Goal: Information Seeking & Learning: Learn about a topic

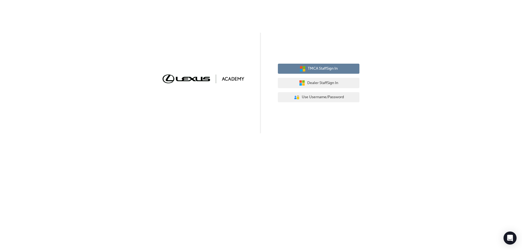
click at [326, 72] on span "TMCA Staff Sign In" at bounding box center [323, 69] width 30 height 6
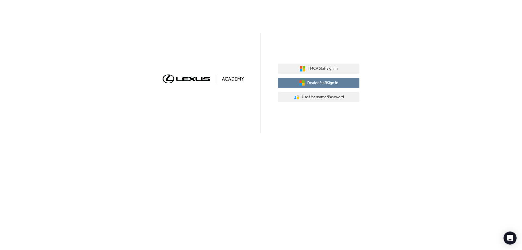
click at [316, 79] on button "Dealer Staff Sign In" at bounding box center [319, 83] width 82 height 10
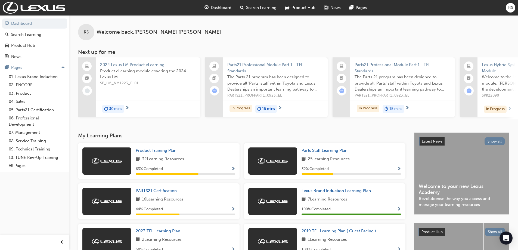
click at [232, 170] on span "Show Progress" at bounding box center [233, 169] width 4 height 5
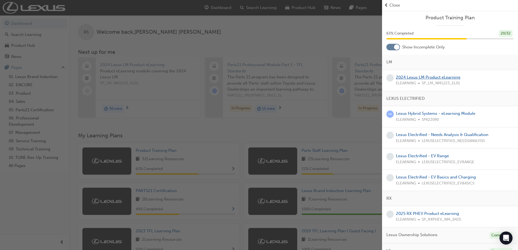
click at [416, 75] on link "2024 Lexus LM Product eLearning" at bounding box center [428, 77] width 64 height 5
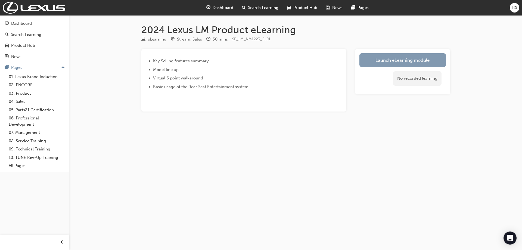
click at [390, 60] on link "Launch eLearning module" at bounding box center [403, 60] width 87 height 14
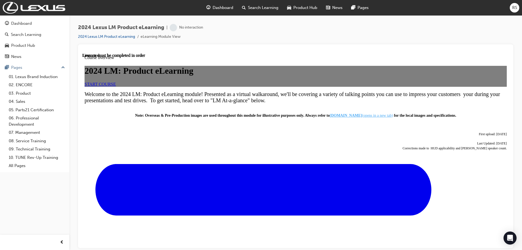
click at [116, 86] on link "START COURSE" at bounding box center [100, 84] width 31 height 5
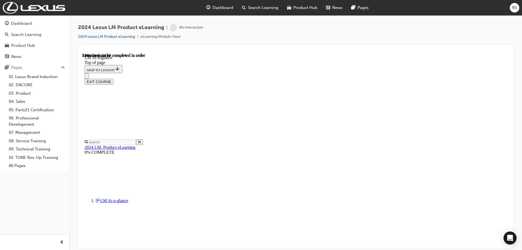
scroll to position [17, 0]
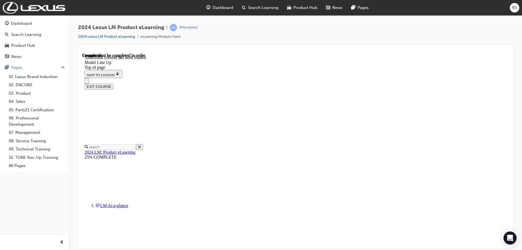
scroll to position [1118, 0]
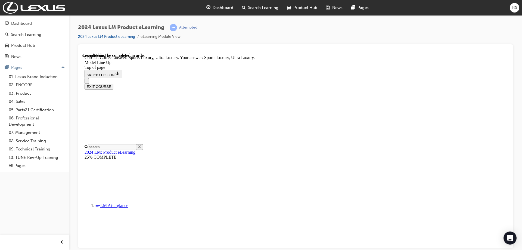
scroll to position [1181, 0]
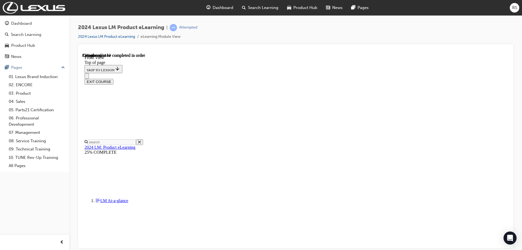
scroll to position [177, 0]
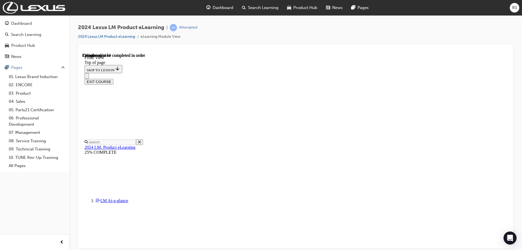
scroll to position [170, 0]
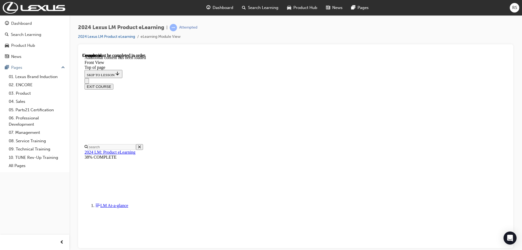
scroll to position [314, 0]
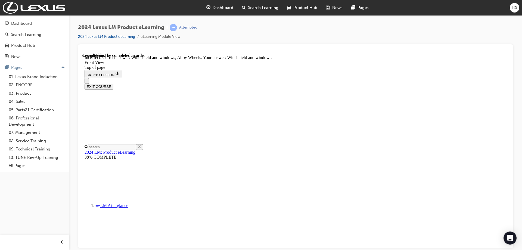
scroll to position [350, 0]
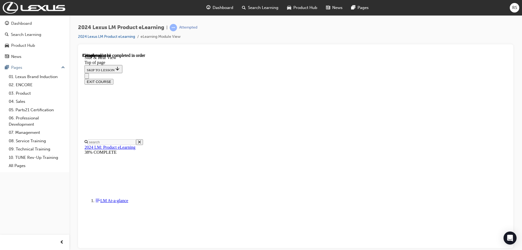
scroll to position [99, 0]
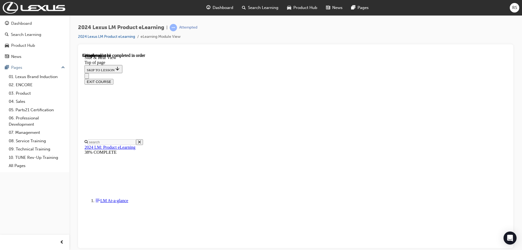
drag, startPoint x: 340, startPoint y: 136, endPoint x: 343, endPoint y: 130, distance: 6.7
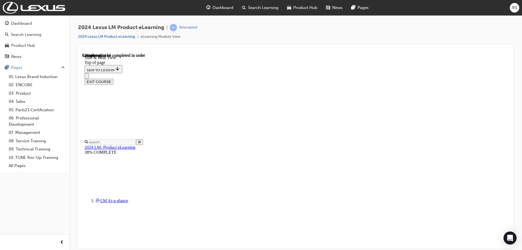
scroll to position [523, 0]
drag, startPoint x: 357, startPoint y: 126, endPoint x: 397, endPoint y: 129, distance: 40.4
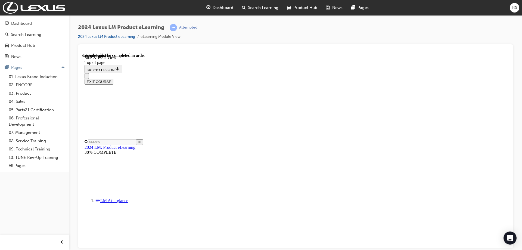
scroll to position [491, 0]
drag, startPoint x: 248, startPoint y: 157, endPoint x: 367, endPoint y: 162, distance: 118.8
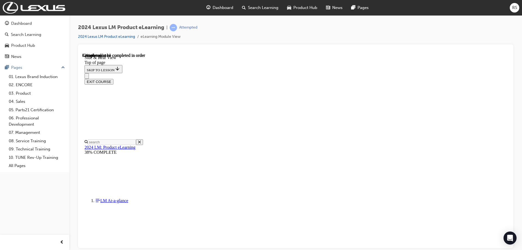
scroll to position [142, 0]
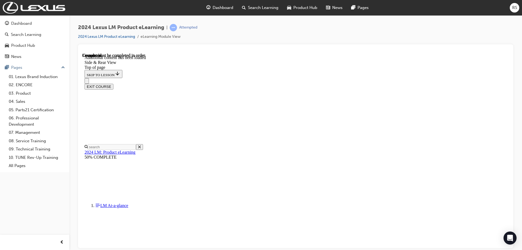
scroll to position [660, 0]
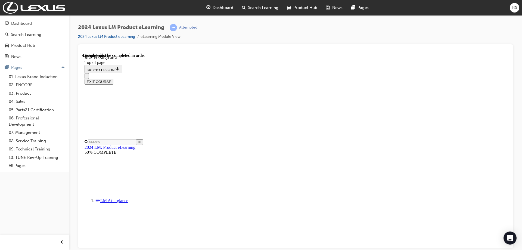
scroll to position [180, 0]
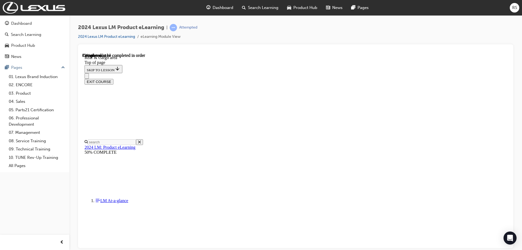
scroll to position [451, 0]
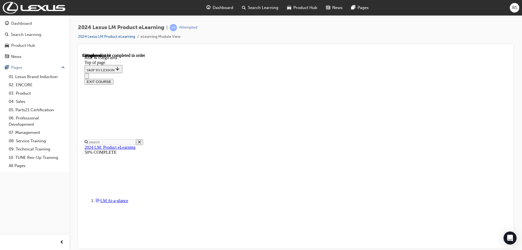
scroll to position [914, 0]
drag, startPoint x: 360, startPoint y: 205, endPoint x: 357, endPoint y: 204, distance: 3.4
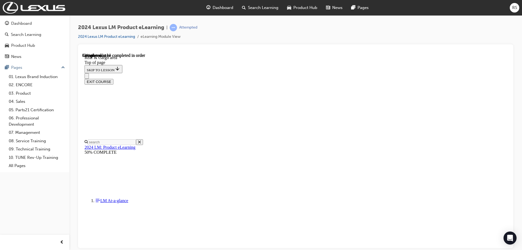
drag, startPoint x: 304, startPoint y: 180, endPoint x: 307, endPoint y: 183, distance: 3.9
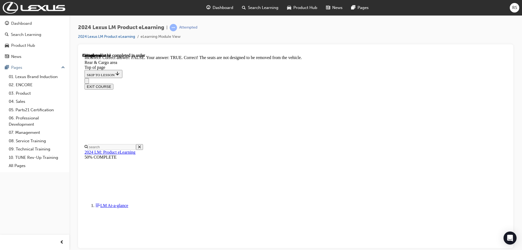
scroll to position [1701, 0]
drag, startPoint x: 332, startPoint y: 218, endPoint x: 318, endPoint y: 212, distance: 15.6
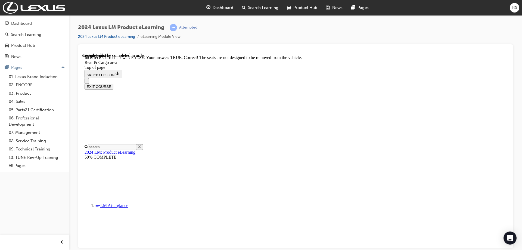
scroll to position [1692, 0]
drag, startPoint x: 326, startPoint y: 184, endPoint x: 324, endPoint y: 183, distance: 2.8
